Goal: Transaction & Acquisition: Book appointment/travel/reservation

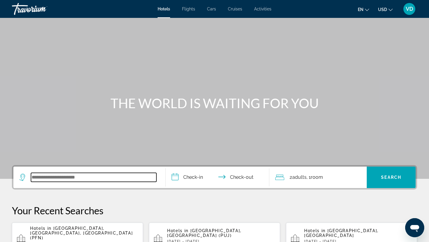
click at [33, 177] on input "Search widget" at bounding box center [93, 177] width 125 height 9
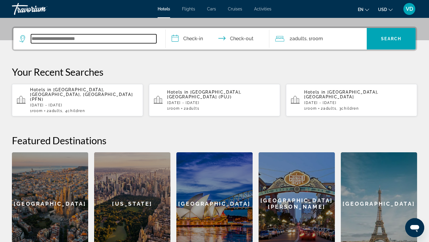
scroll to position [146, 0]
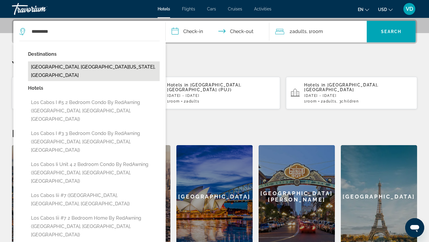
click at [76, 67] on button "[GEOGRAPHIC_DATA], [GEOGRAPHIC_DATA][US_STATE], [GEOGRAPHIC_DATA]" at bounding box center [94, 71] width 132 height 20
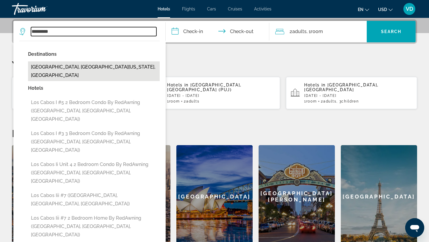
type input "**********"
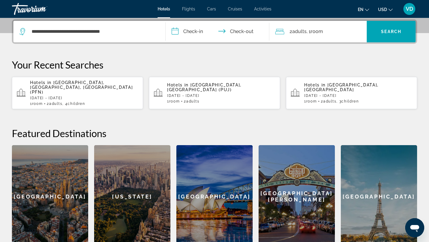
click at [194, 35] on input "**********" at bounding box center [219, 32] width 106 height 23
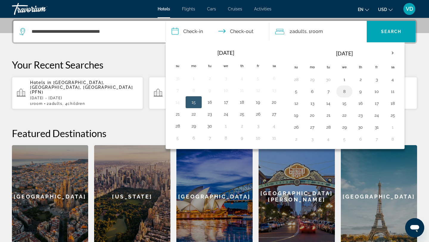
click at [343, 90] on button "8" at bounding box center [345, 91] width 10 height 8
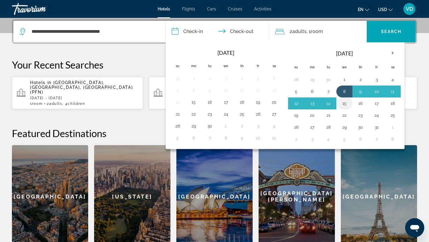
click at [343, 101] on button "15" at bounding box center [345, 103] width 10 height 8
type input "**********"
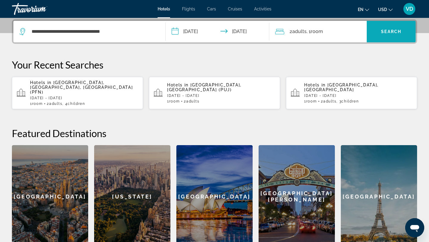
click at [380, 33] on span "Search widget" at bounding box center [391, 31] width 49 height 14
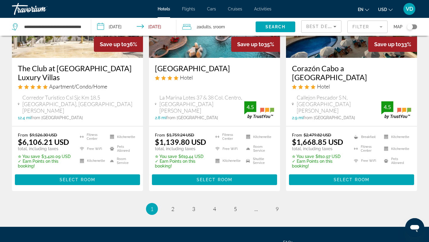
scroll to position [836, 0]
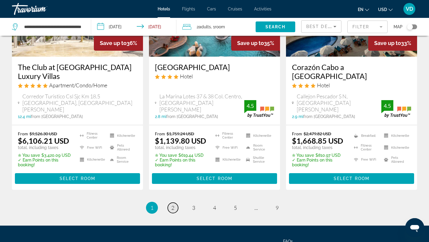
click at [173, 204] on span "2" at bounding box center [172, 207] width 3 height 7
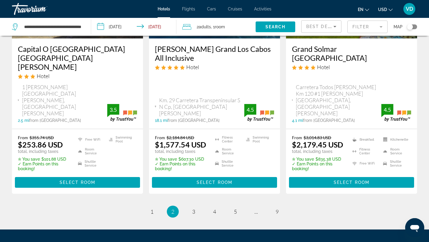
scroll to position [838, 0]
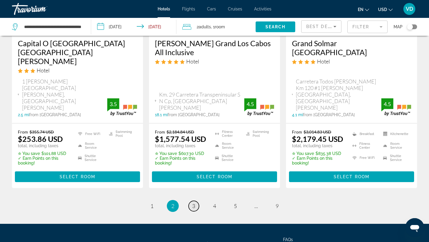
click at [193, 203] on span "3" at bounding box center [193, 206] width 3 height 7
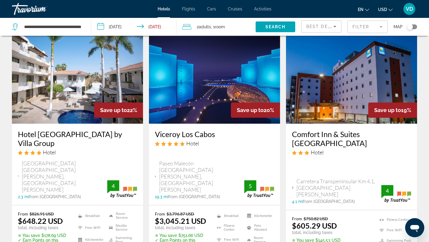
scroll to position [798, 0]
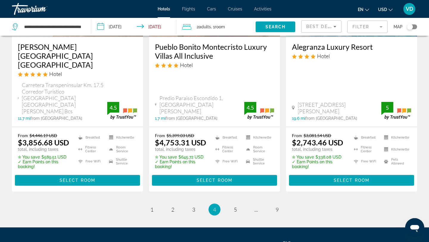
scroll to position [860, 0]
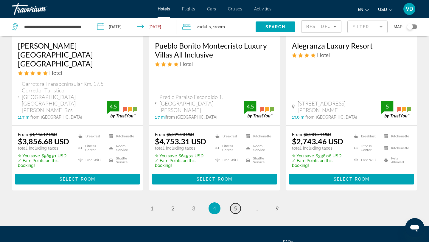
click at [236, 205] on span "5" at bounding box center [235, 208] width 3 height 7
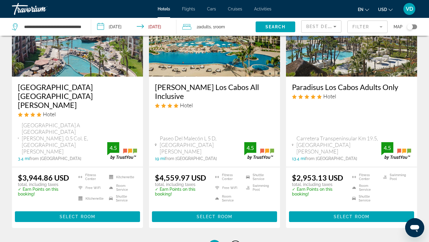
scroll to position [865, 0]
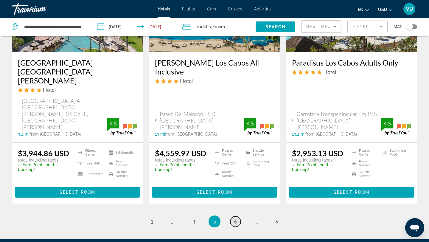
click at [235, 218] on span "6" at bounding box center [235, 221] width 3 height 7
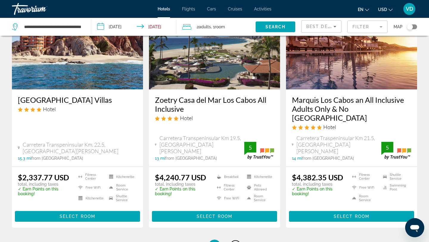
scroll to position [829, 0]
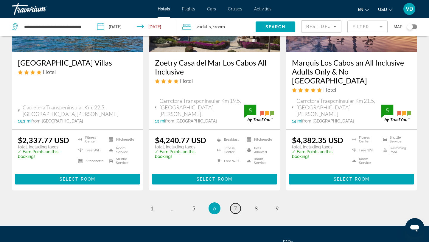
click at [236, 205] on span "7" at bounding box center [235, 208] width 3 height 7
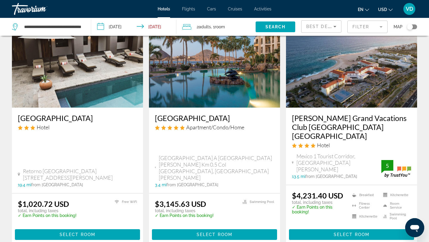
scroll to position [781, 0]
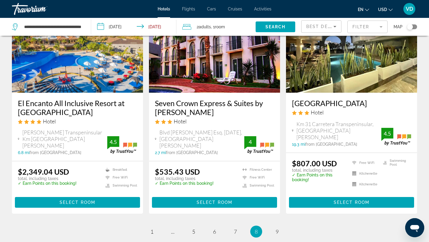
scroll to position [771, 0]
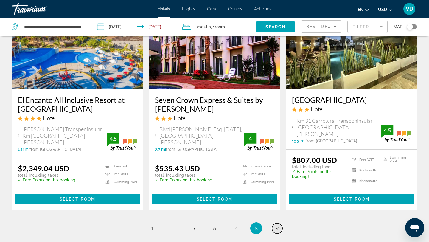
click at [276, 225] on span "9" at bounding box center [277, 228] width 3 height 7
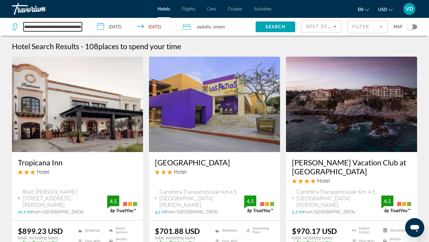
click at [33, 25] on input "**********" at bounding box center [53, 26] width 58 height 9
